Goal: Use online tool/utility: Utilize a website feature to perform a specific function

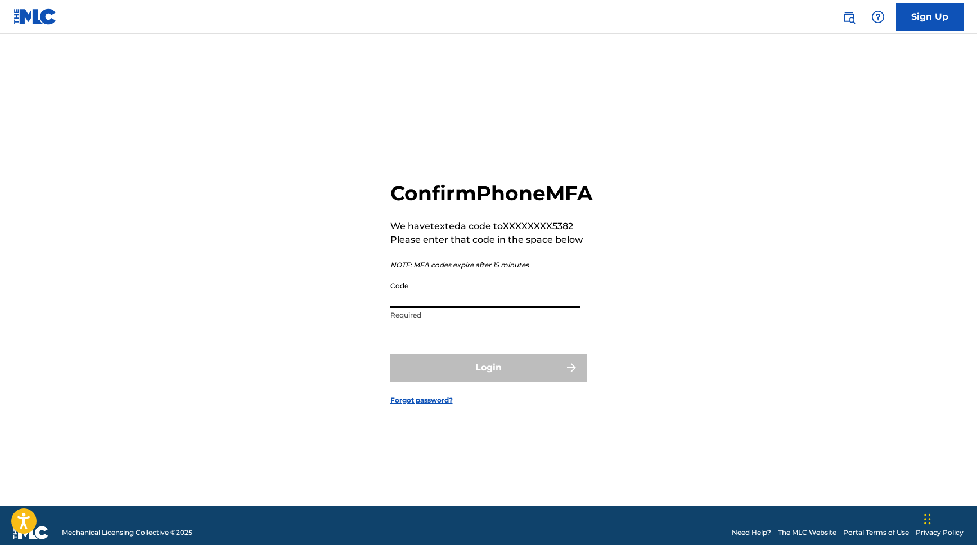
click at [472, 308] on input "Code" at bounding box center [486, 292] width 190 height 32
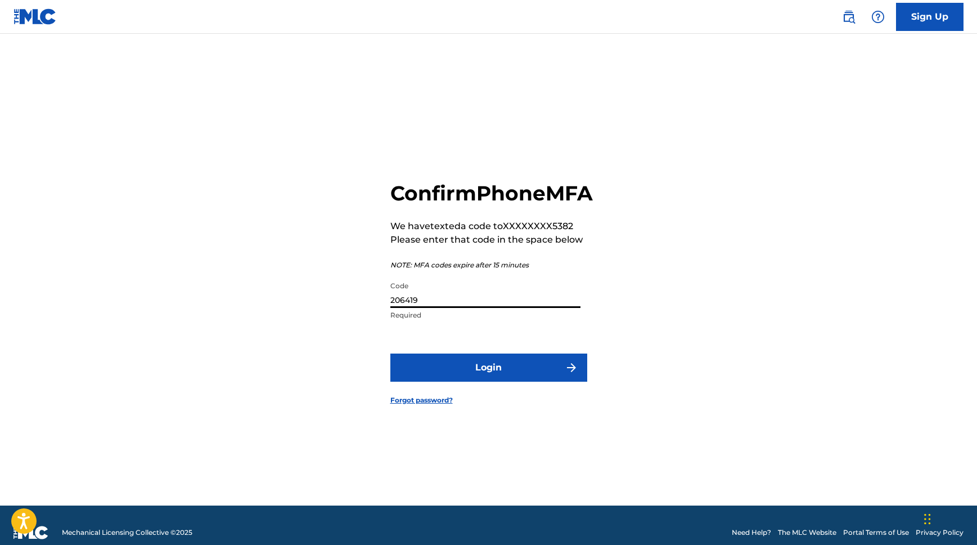
type input "206419"
click at [391, 353] on button "Login" at bounding box center [489, 367] width 197 height 28
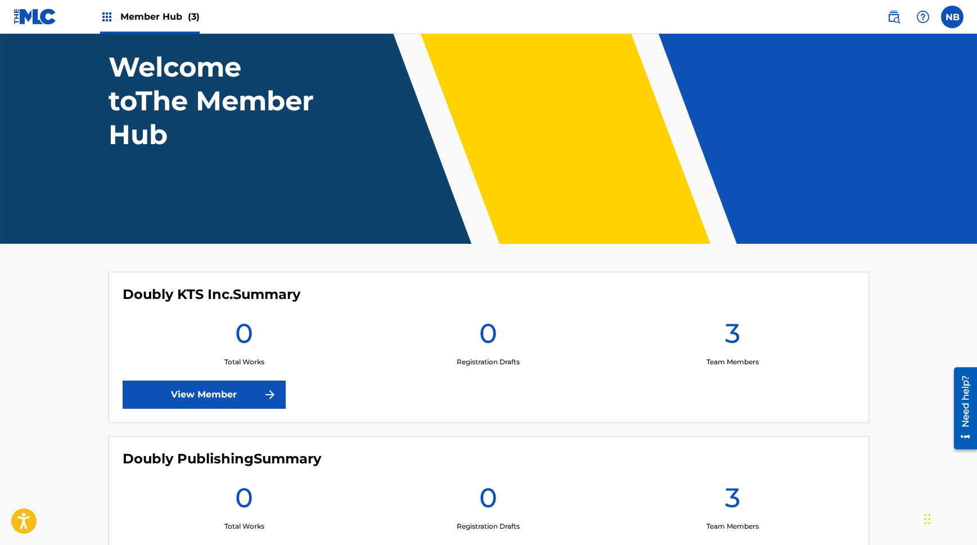
scroll to position [68, 0]
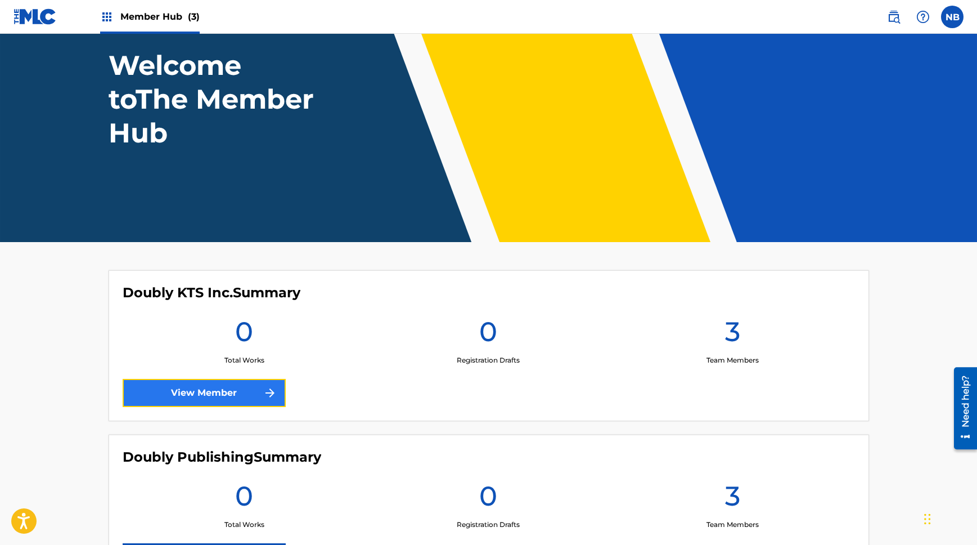
click at [205, 389] on link "View Member" at bounding box center [204, 393] width 163 height 28
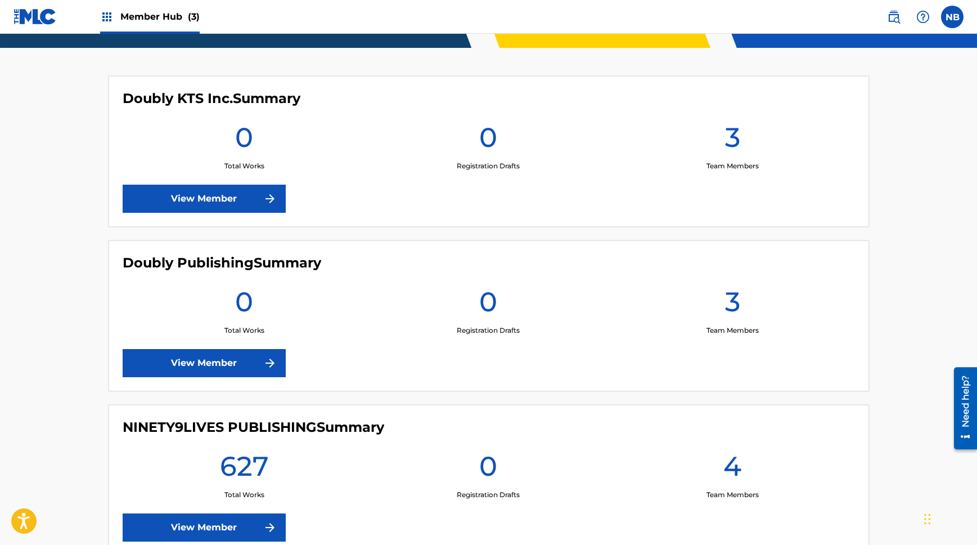
scroll to position [270, 0]
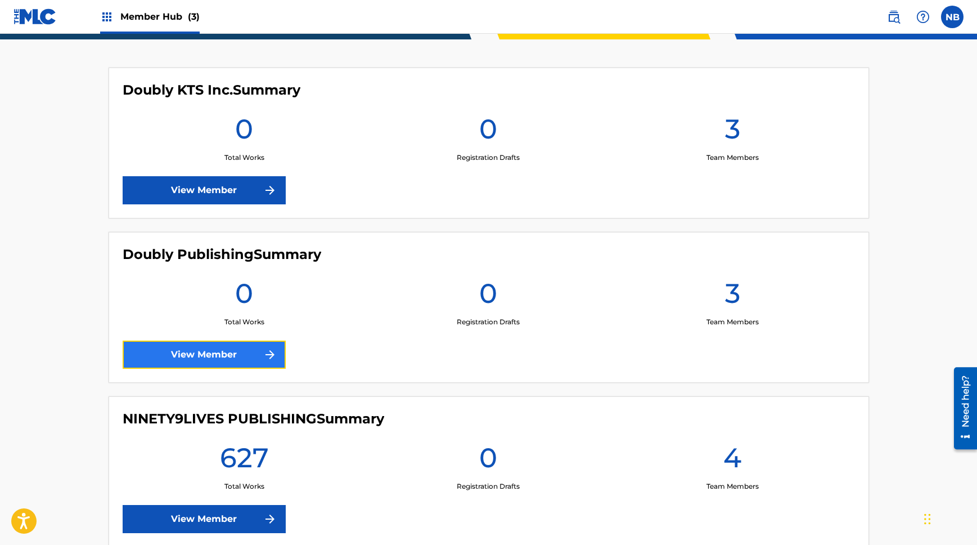
click at [247, 349] on link "View Member" at bounding box center [204, 354] width 163 height 28
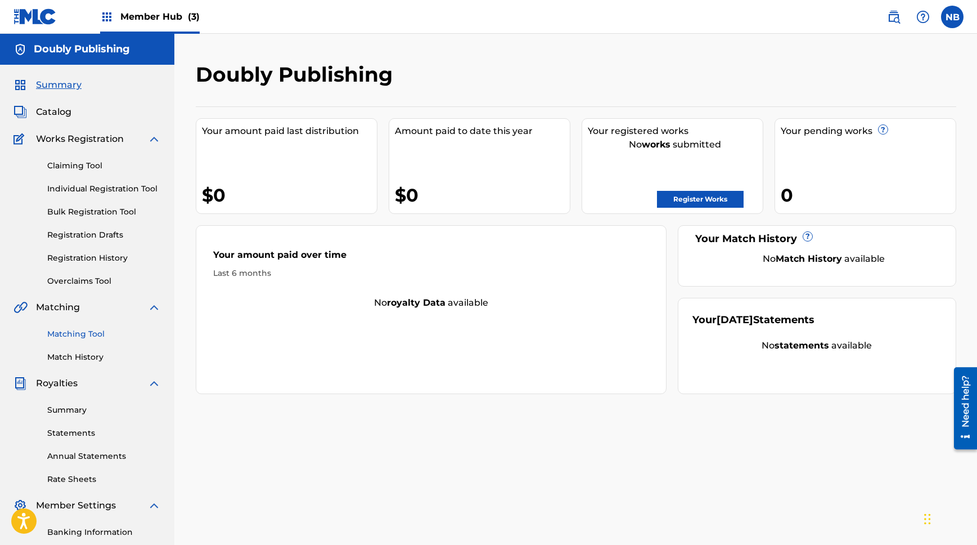
click at [90, 336] on link "Matching Tool" at bounding box center [104, 334] width 114 height 12
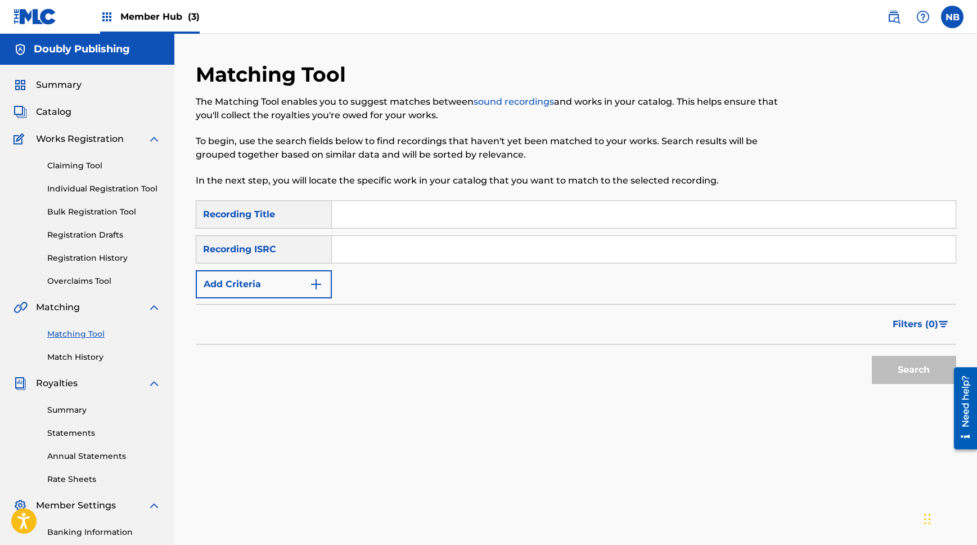
click at [365, 240] on input "Search Form" at bounding box center [644, 249] width 624 height 27
paste input "USFW40467204"
type input "USFW40467204"
click at [939, 368] on button "Search" at bounding box center [914, 370] width 84 height 28
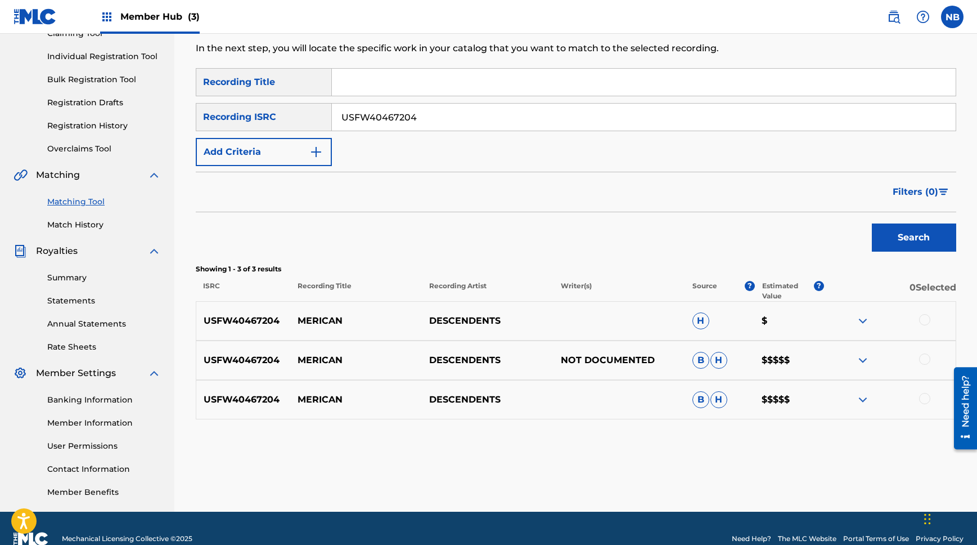
scroll to position [153, 0]
